Goal: Task Accomplishment & Management: Manage account settings

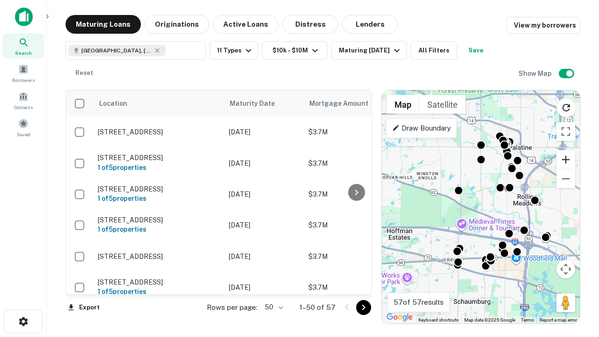
click at [566, 160] on button "Zoom in" at bounding box center [565, 159] width 19 height 19
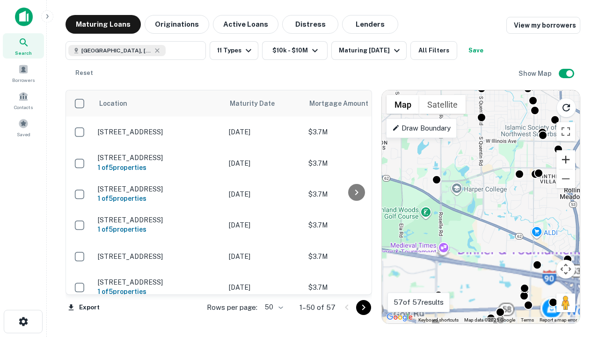
click at [566, 160] on button "Zoom in" at bounding box center [565, 159] width 19 height 19
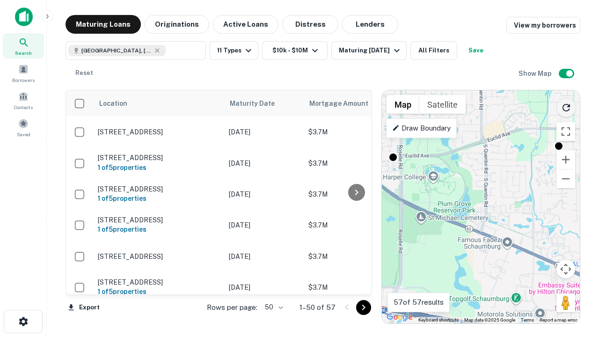
click at [566, 106] on icon "Reload search area" at bounding box center [565, 107] width 11 height 11
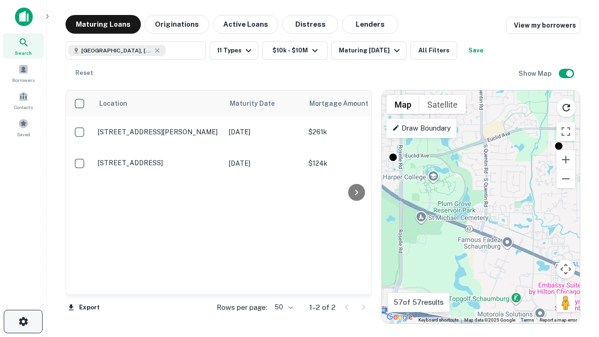
click at [23, 321] on icon "button" at bounding box center [23, 321] width 11 height 11
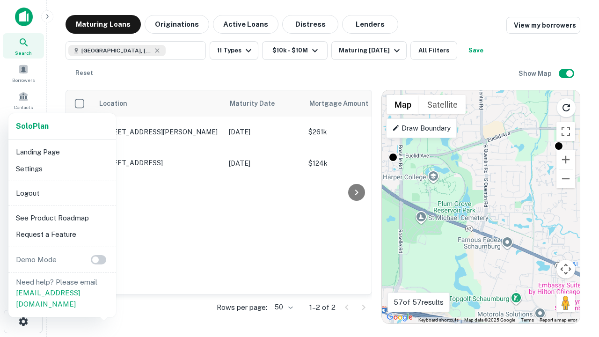
click at [62, 193] on li "Logout" at bounding box center [62, 193] width 100 height 17
